Goal: Task Accomplishment & Management: Complete application form

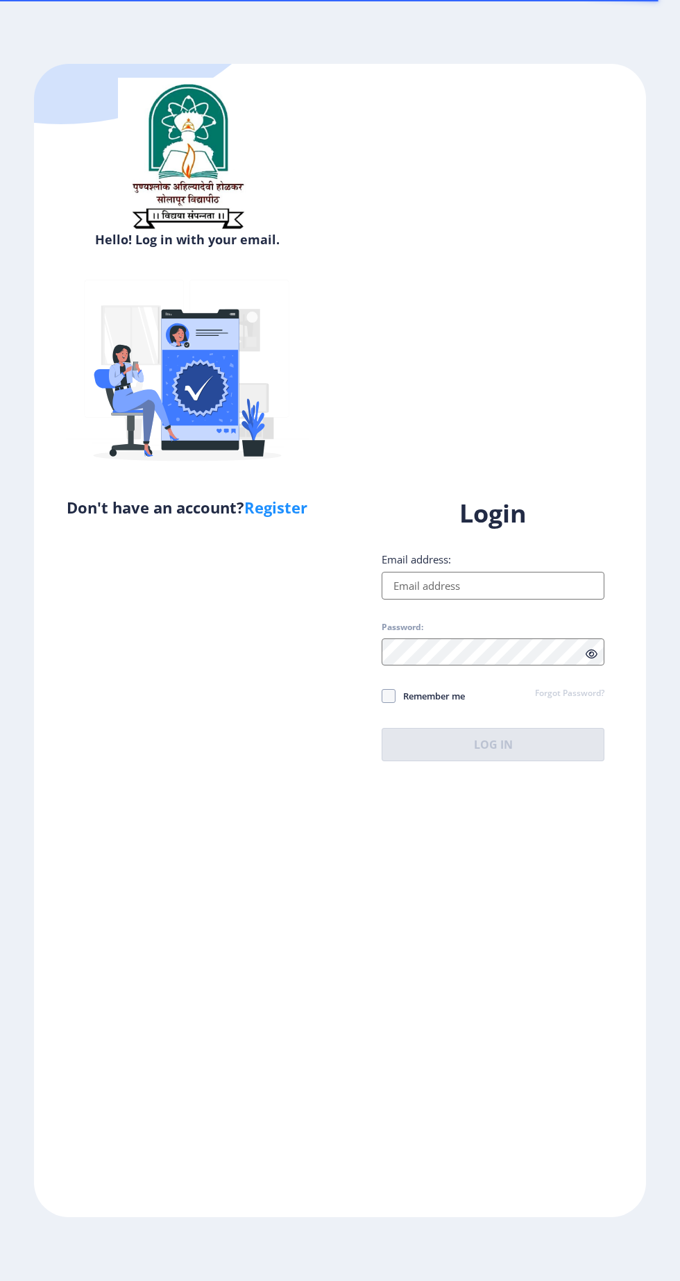
click at [489, 599] on input "Email address:" at bounding box center [493, 586] width 223 height 28
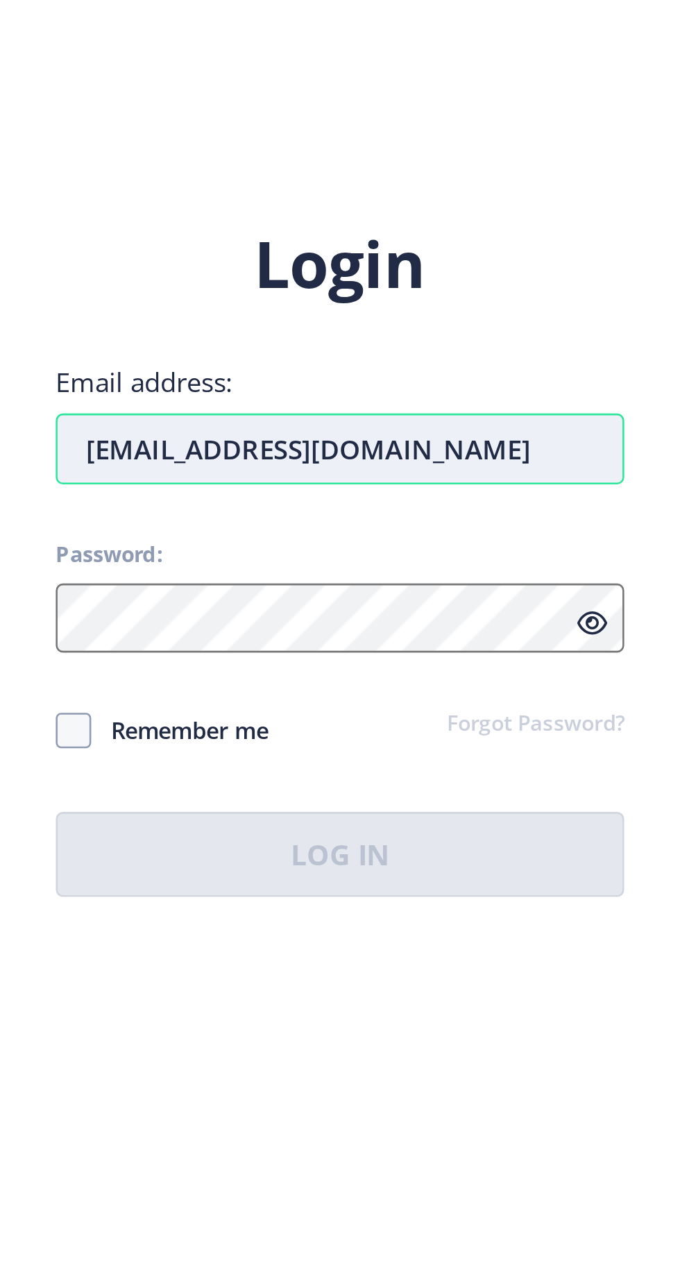
type input "[EMAIL_ADDRESS][DOMAIN_NAME]"
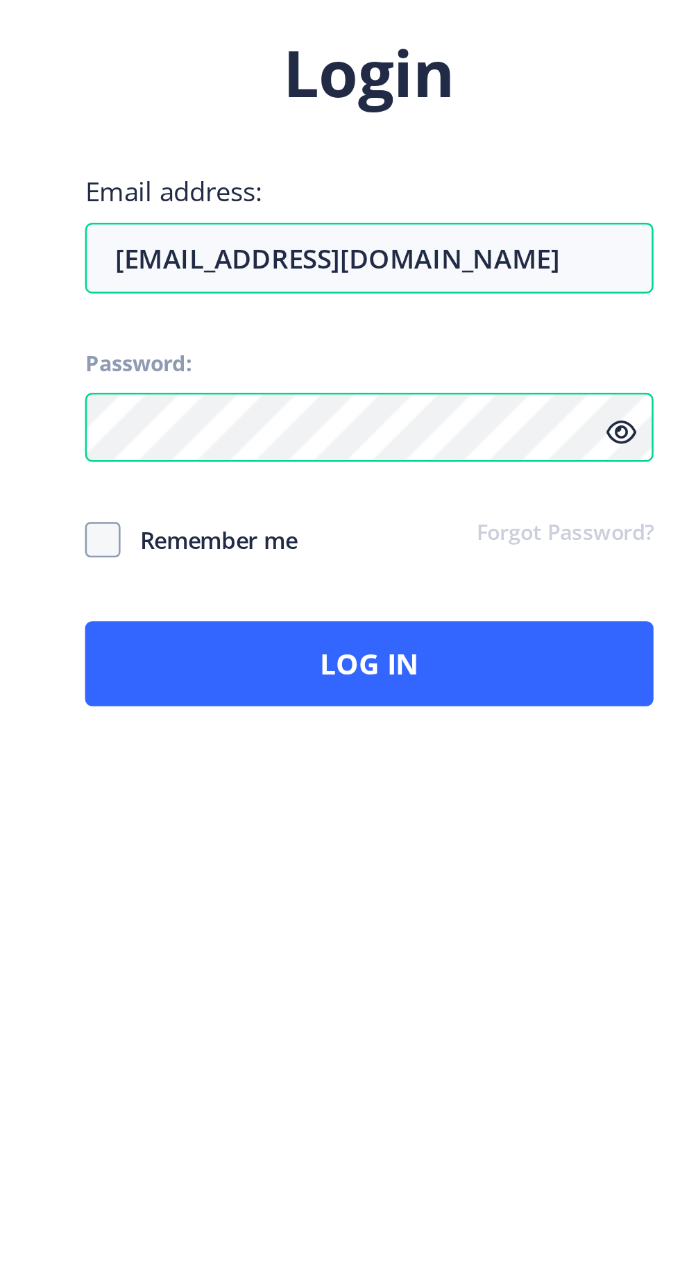
click at [436, 700] on span "Remember me" at bounding box center [429, 695] width 69 height 17
click at [382, 697] on input "Remember me" at bounding box center [382, 696] width 1 height 1
checkbox input "true"
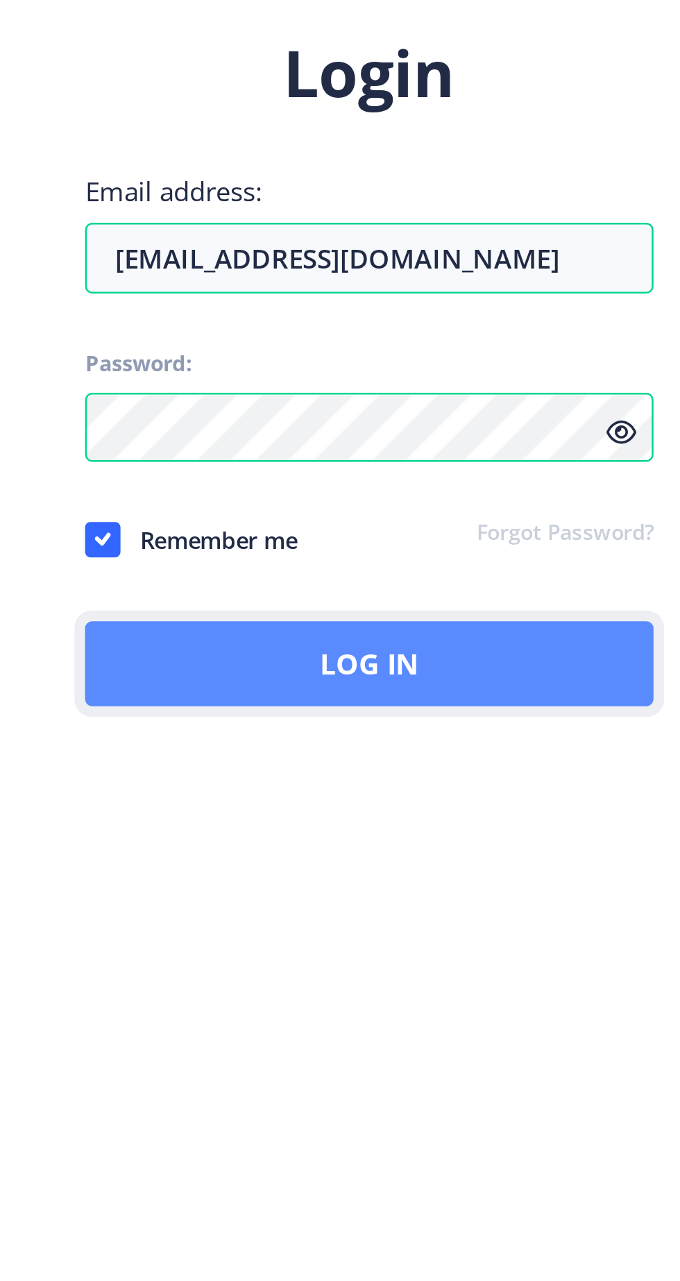
click at [604, 761] on button "Log In" at bounding box center [493, 744] width 223 height 33
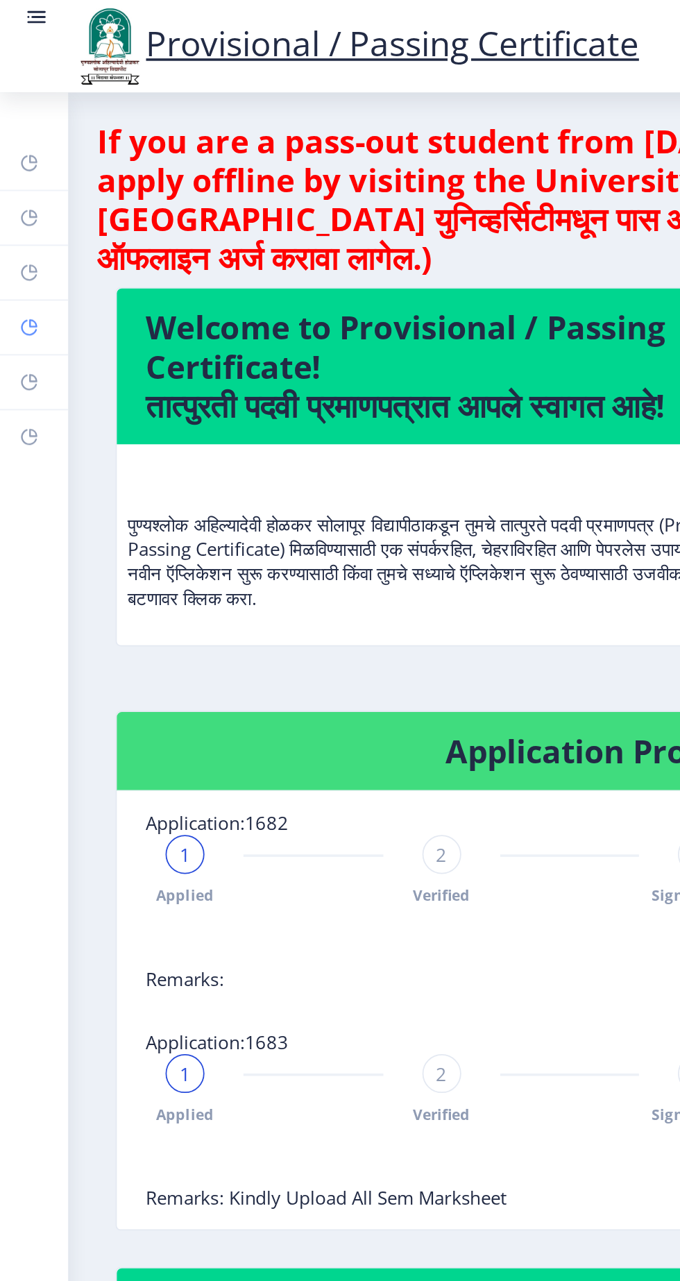
click at [18, 185] on rect at bounding box center [16, 186] width 11 height 11
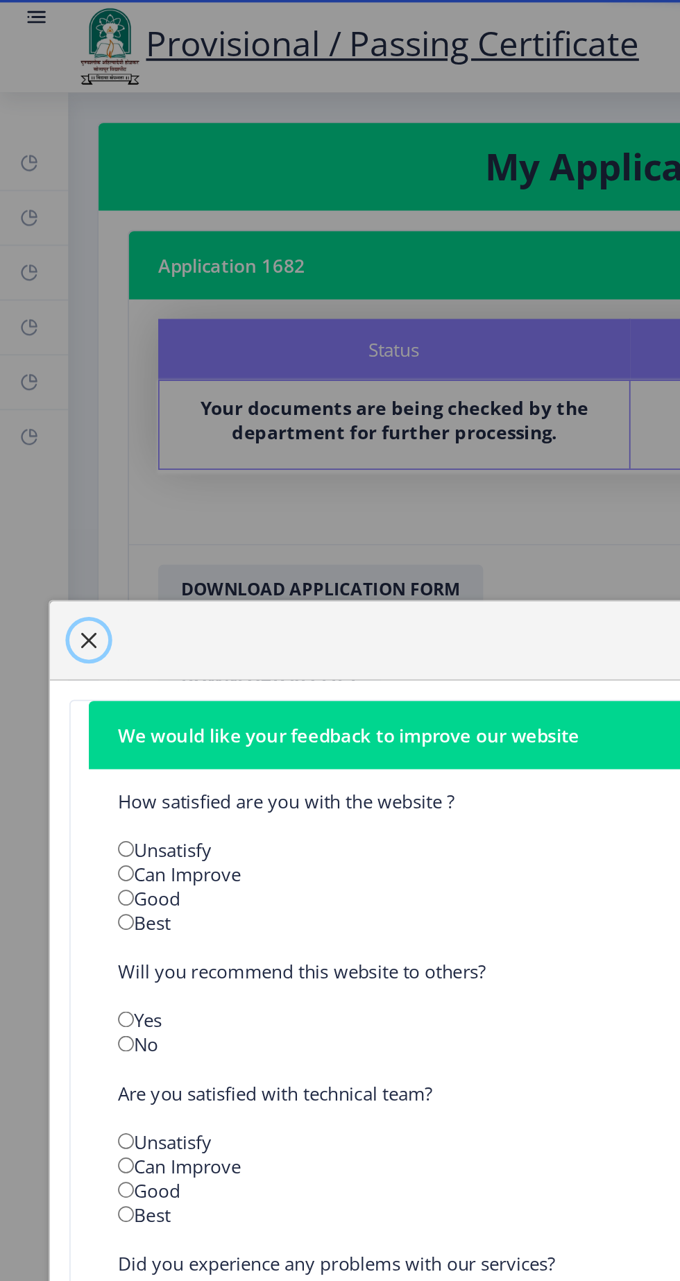
click at [56, 370] on span "button" at bounding box center [50, 364] width 11 height 11
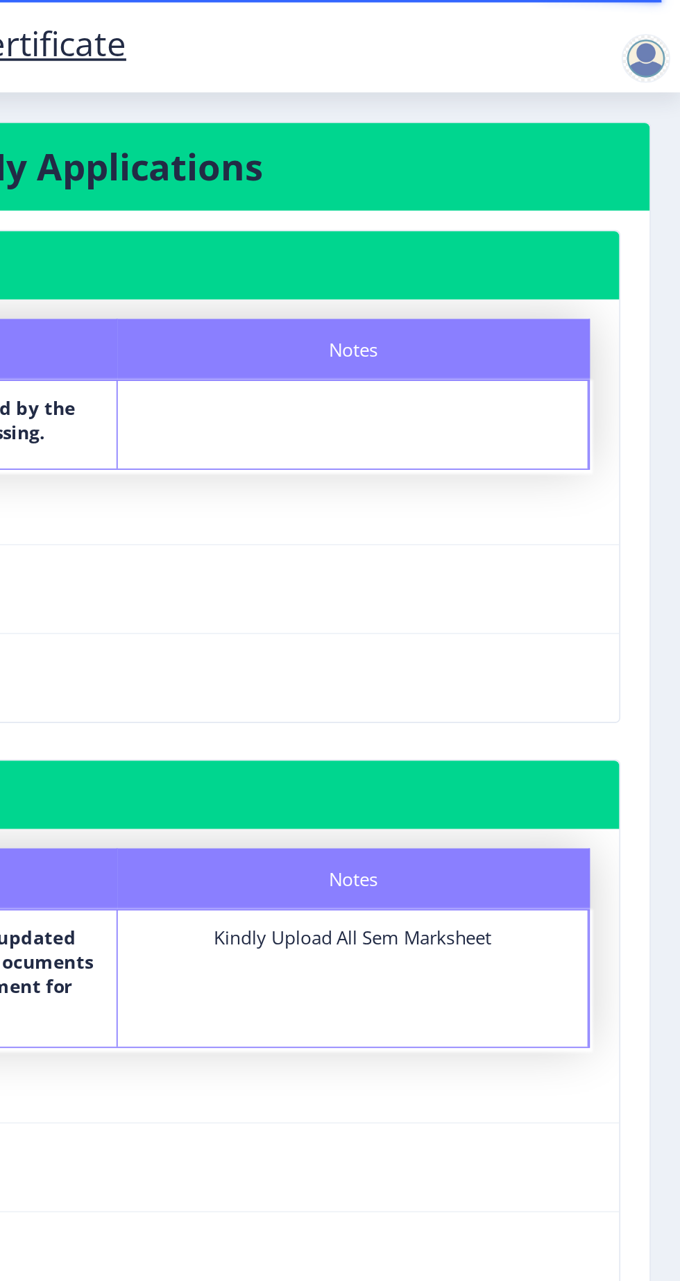
click at [666, 37] on div at bounding box center [661, 33] width 28 height 28
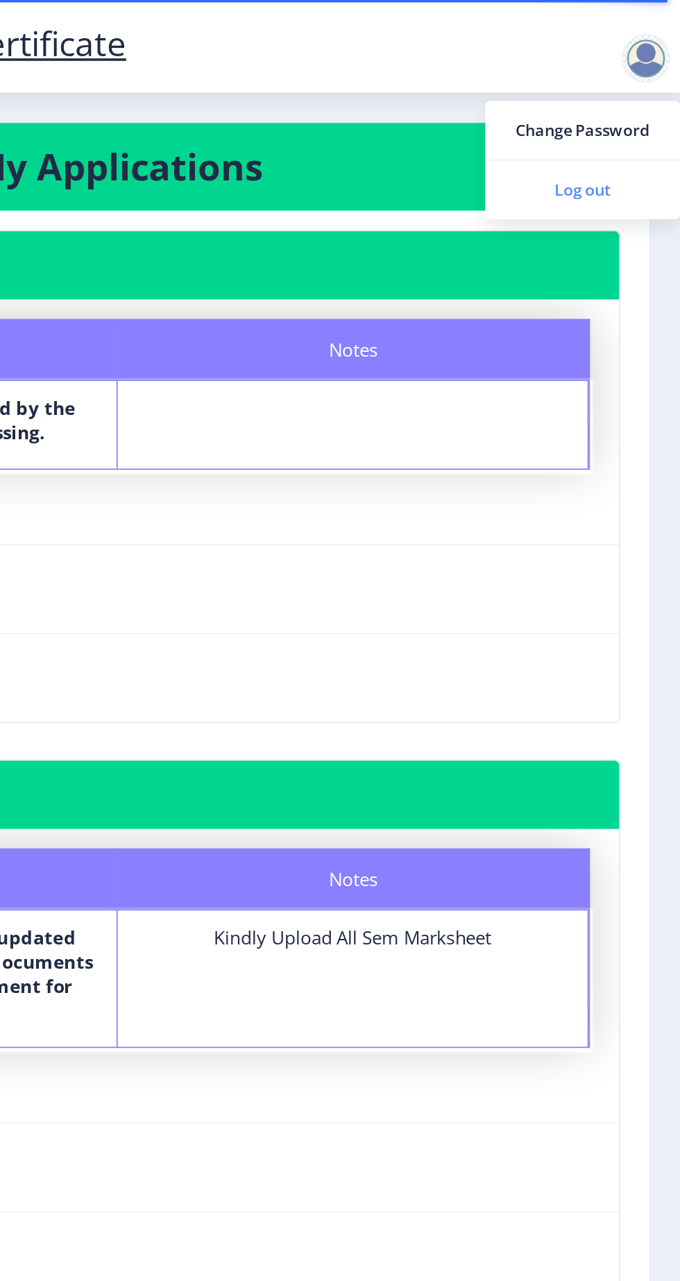
click at [637, 114] on span "Log out" at bounding box center [624, 108] width 89 height 17
